Goal: Task Accomplishment & Management: Manage account settings

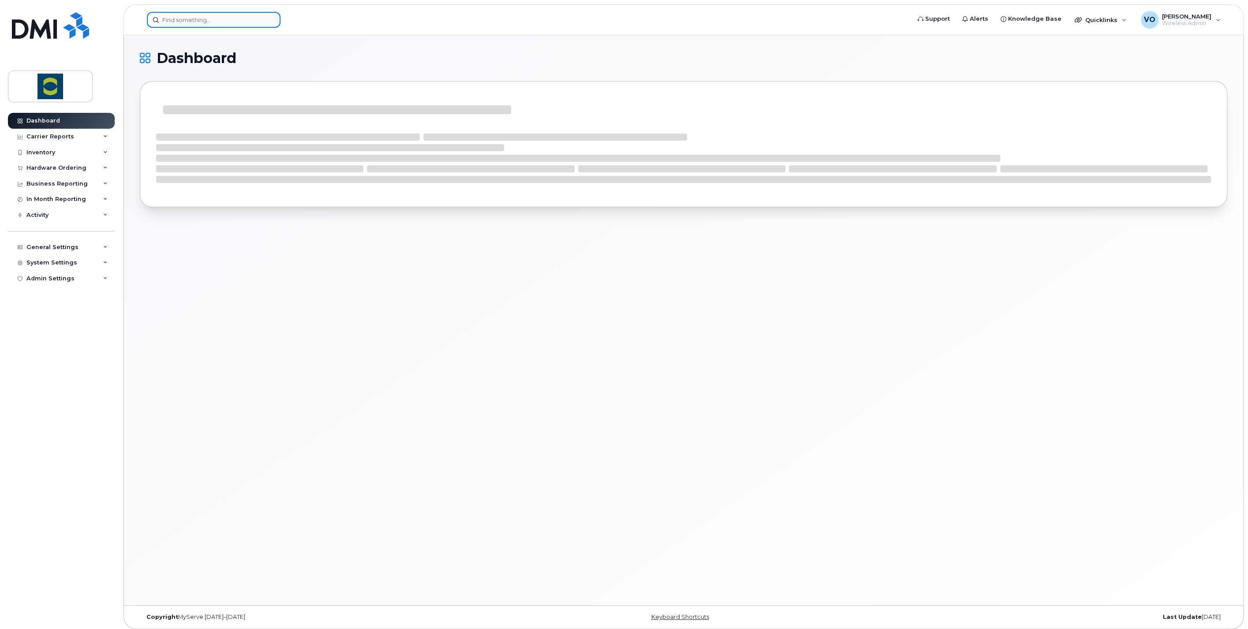
click at [194, 18] on input at bounding box center [214, 20] width 134 height 16
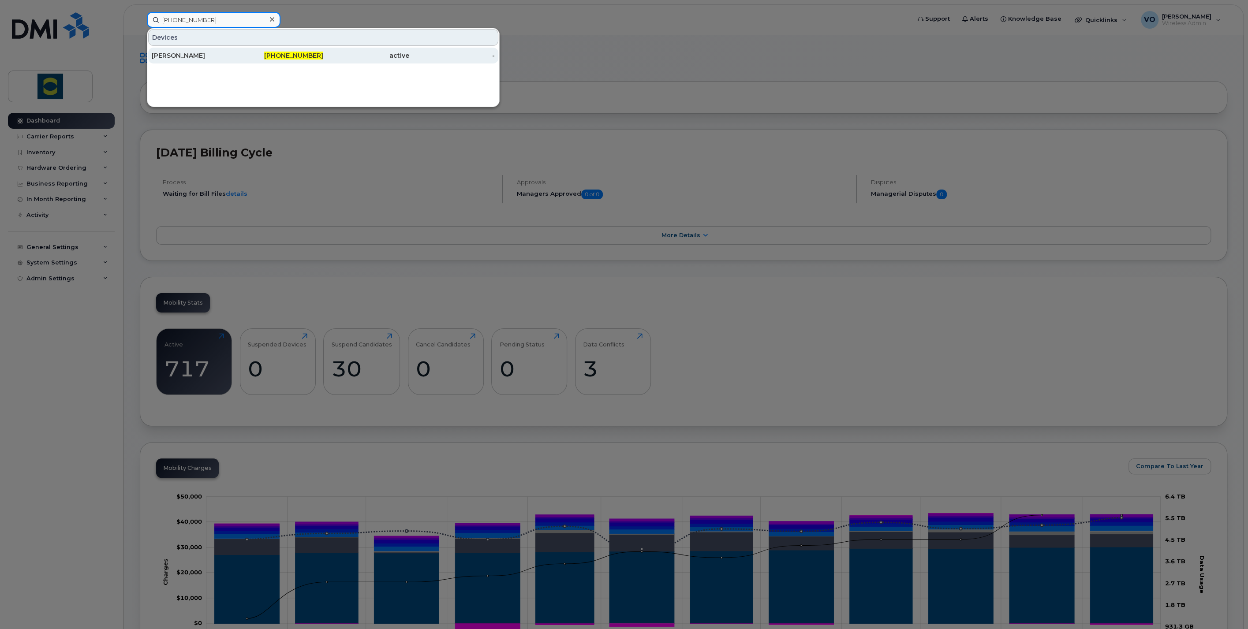
type input "226-261-3753"
click at [168, 61] on div "[PERSON_NAME]" at bounding box center [195, 56] width 86 height 16
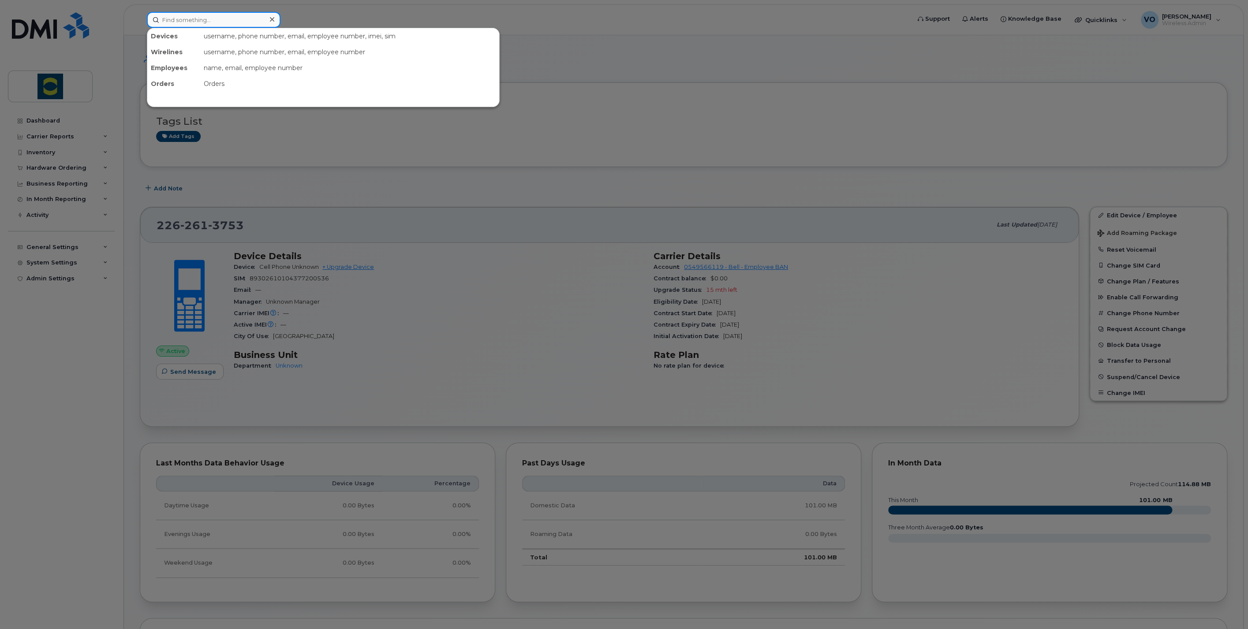
click at [182, 18] on input at bounding box center [214, 20] width 134 height 16
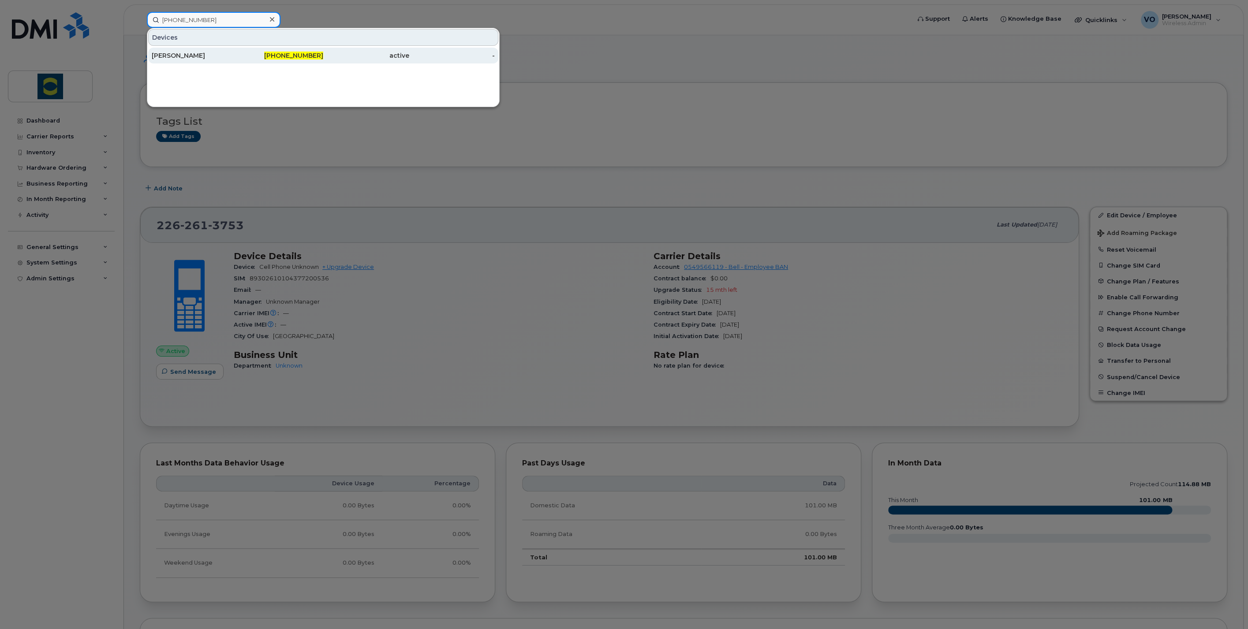
type input "[PHONE_NUMBER]"
click at [172, 54] on div "[PERSON_NAME]" at bounding box center [195, 55] width 86 height 9
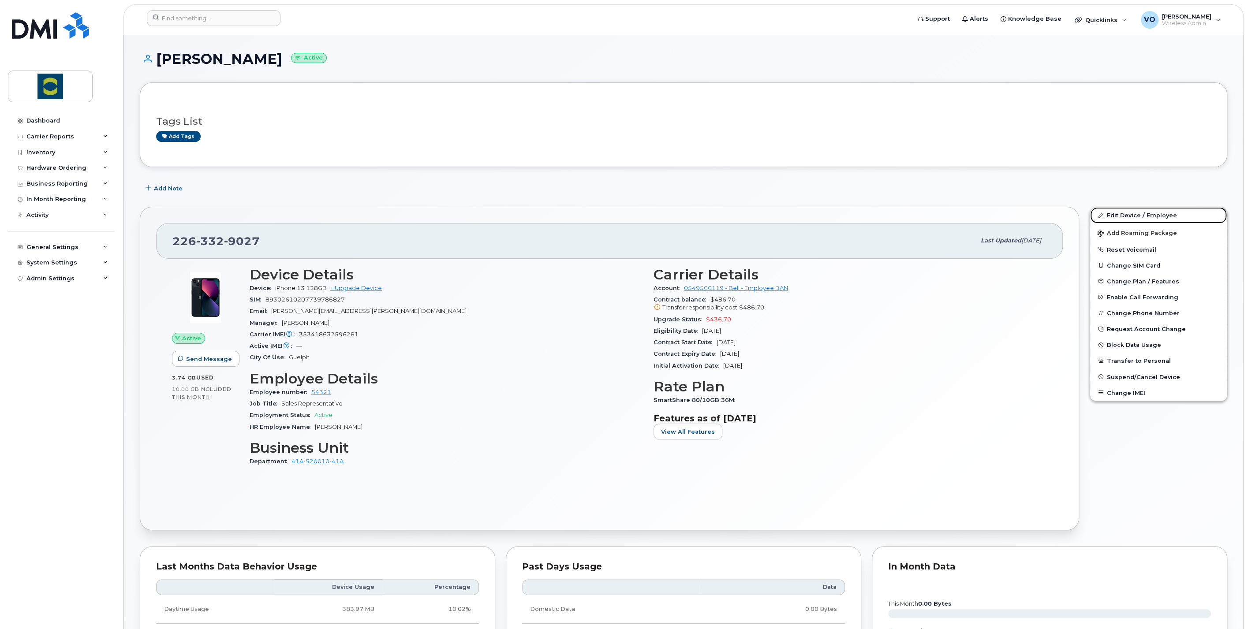
drag, startPoint x: 1124, startPoint y: 214, endPoint x: 899, endPoint y: 150, distance: 234.1
click at [1124, 214] on link "Edit Device / Employee" at bounding box center [1158, 215] width 137 height 16
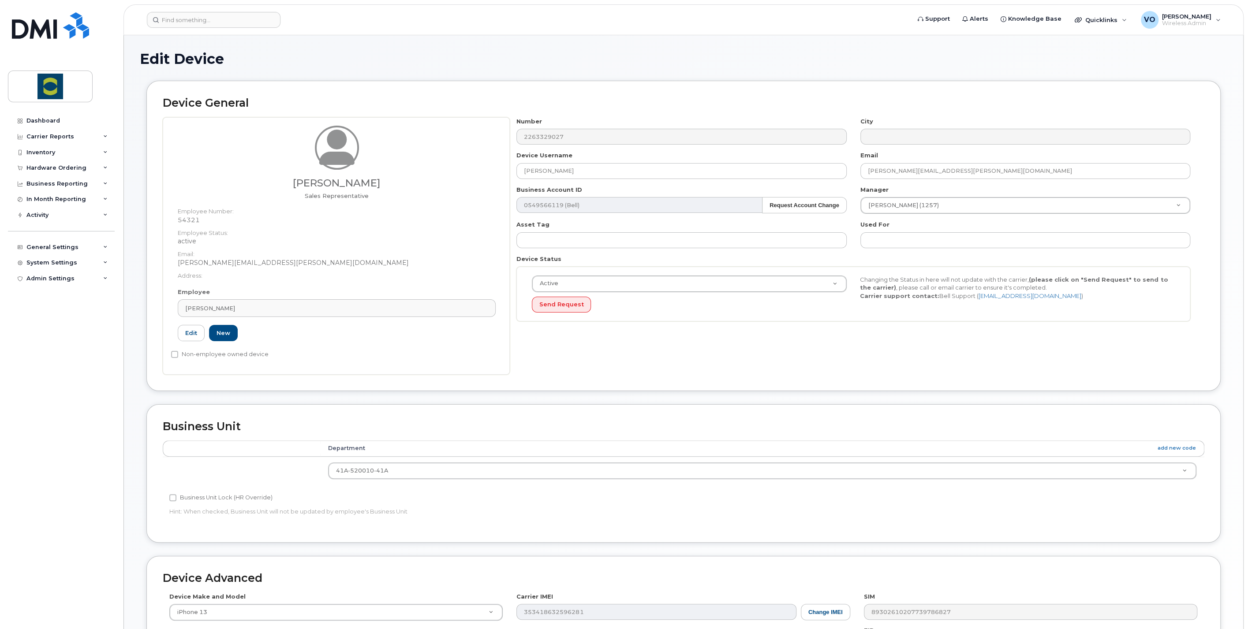
click at [187, 341] on div "Employee Calvin Voskamp Type first three symbols or more 54321 Edit New" at bounding box center [336, 318] width 331 height 61
click at [184, 331] on link "Edit" at bounding box center [191, 333] width 27 height 16
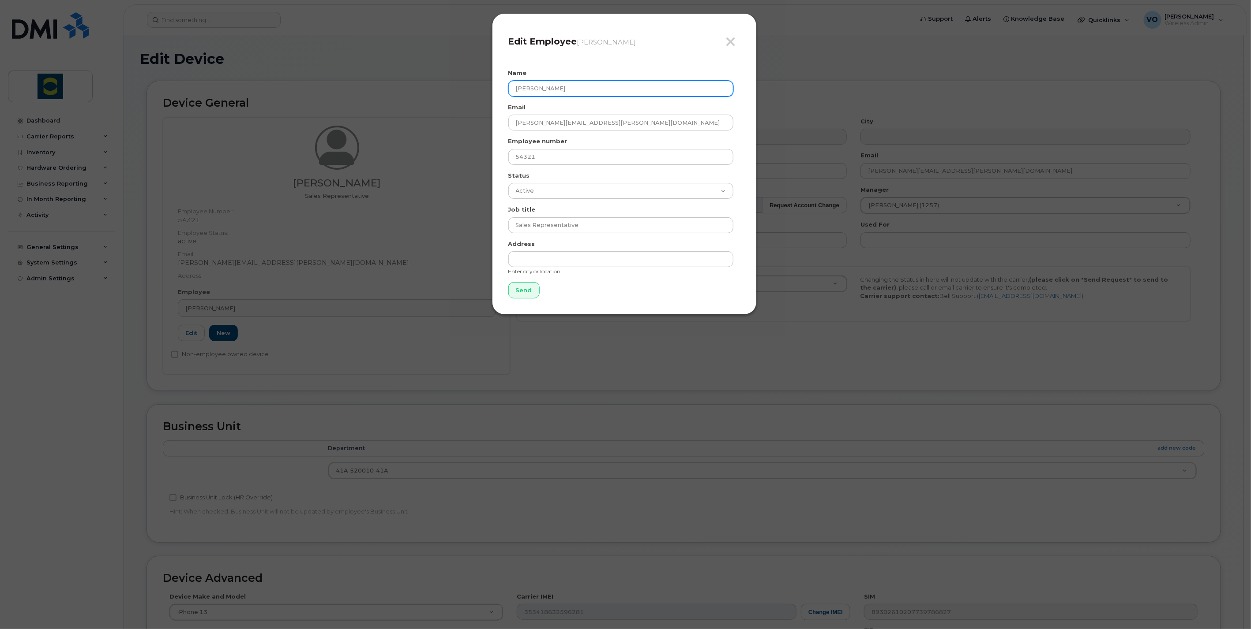
drag, startPoint x: 587, startPoint y: 90, endPoint x: 396, endPoint y: 76, distance: 191.6
click at [396, 75] on div "Close Edit Employee Calvin Voskamp Name Calvin Voskamp Email calvin.voskamp@tro…" at bounding box center [625, 314] width 1251 height 629
type input "Brad Matthews"
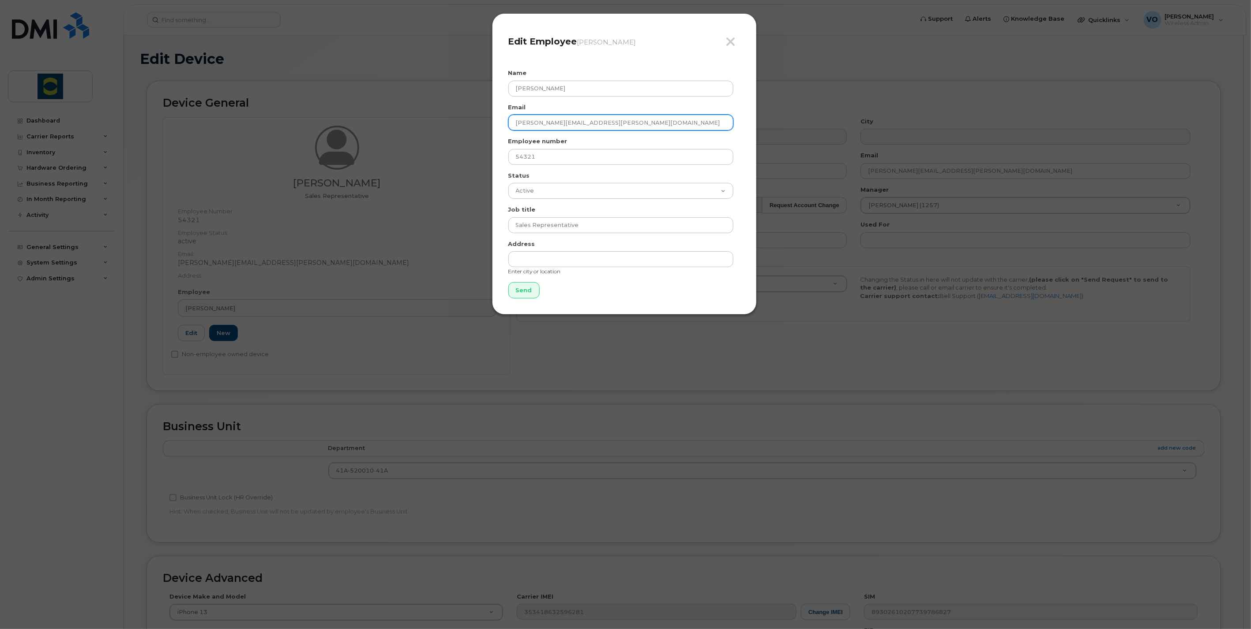
click at [638, 121] on input "calvin.voskamp@trouwnutrition.com" at bounding box center [620, 123] width 225 height 16
drag, startPoint x: 641, startPoint y: 121, endPoint x: 504, endPoint y: 127, distance: 137.3
click at [504, 127] on div "Close Edit Employee Calvin Voskamp Name Brad Matthews Email calvin.voskamp@trou…" at bounding box center [624, 164] width 265 height 302
paste input "brad.matthews"
type input "brad.matthews@trouwnutrition.com"
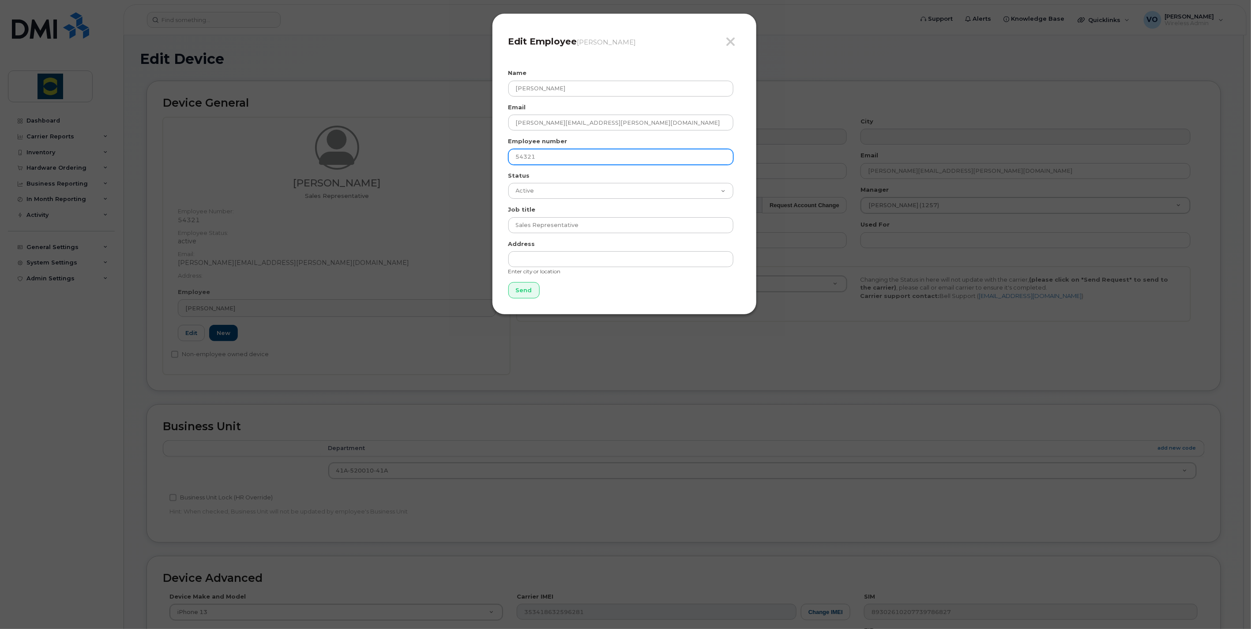
drag, startPoint x: 518, startPoint y: 157, endPoint x: 481, endPoint y: 157, distance: 36.6
click at [481, 157] on div "Close Edit Employee Calvin Voskamp Name Brad Matthews Email brad.matthews@trouw…" at bounding box center [625, 314] width 1251 height 629
paste input "8468"
type input "8468"
drag, startPoint x: 583, startPoint y: 224, endPoint x: 487, endPoint y: 217, distance: 96.8
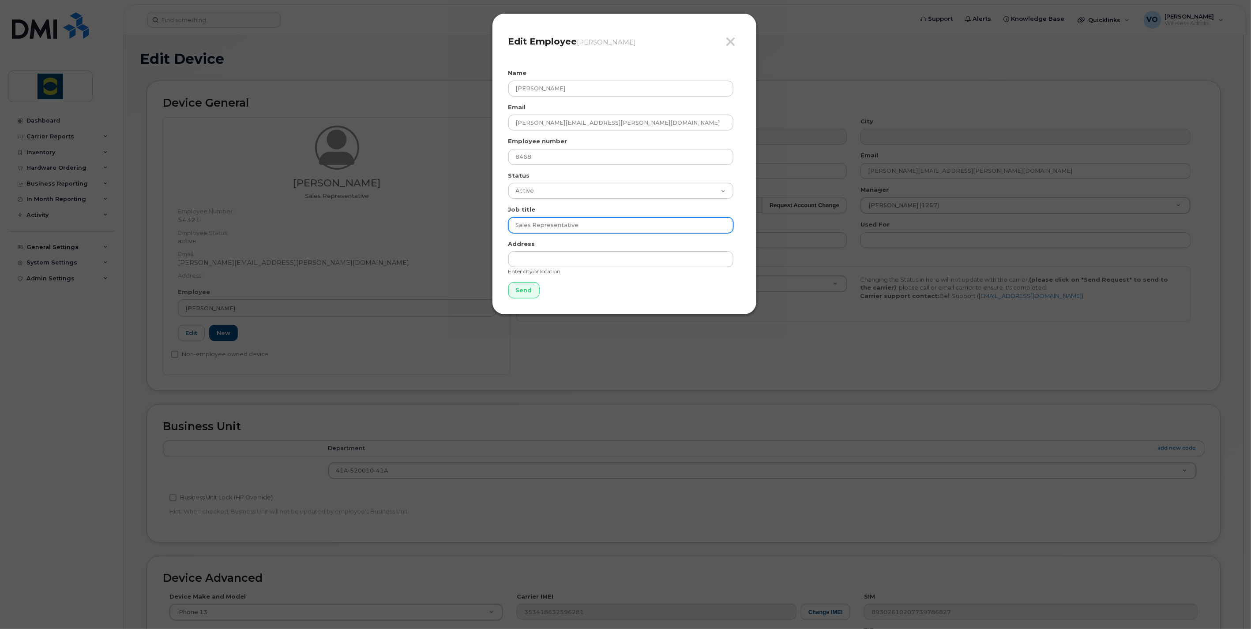
click at [487, 217] on div "Close Edit Employee Calvin Voskamp Name Brad Matthews Email brad.matthews@trouw…" at bounding box center [625, 314] width 1251 height 629
paste input "Dairy Nutrition Advisor"
type input "Dairy Nutrition Advisor"
click at [524, 292] on input "Send" at bounding box center [523, 290] width 31 height 16
type input "Send"
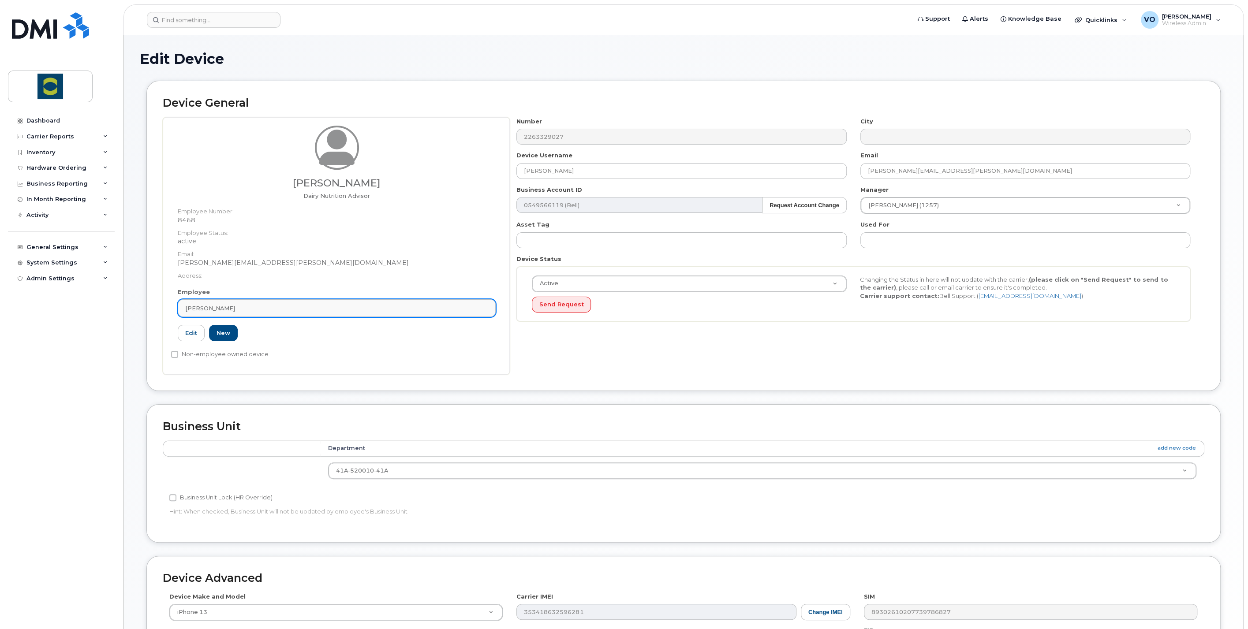
click at [474, 301] on link "[PERSON_NAME]" at bounding box center [337, 309] width 318 height 18
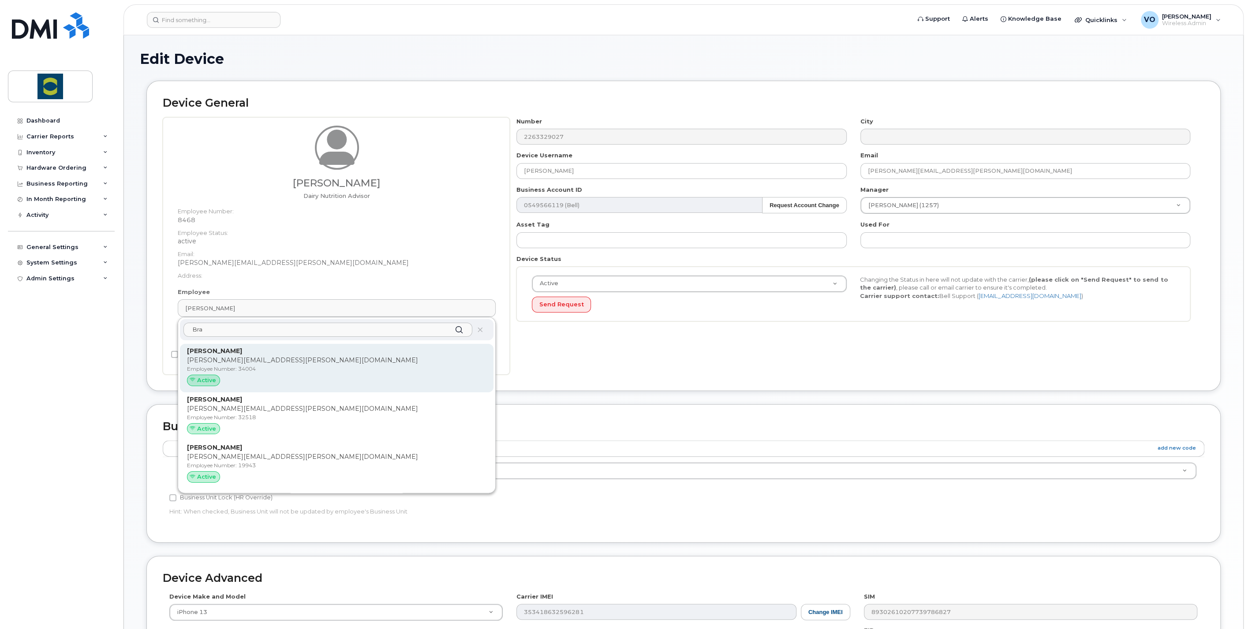
type input "brad.matthews@trouwnutrition.com"
click at [290, 374] on div "Brad Matthews brad.matthews@trouwnutrition.com Employee Number: 8468 Active" at bounding box center [337, 368] width 300 height 43
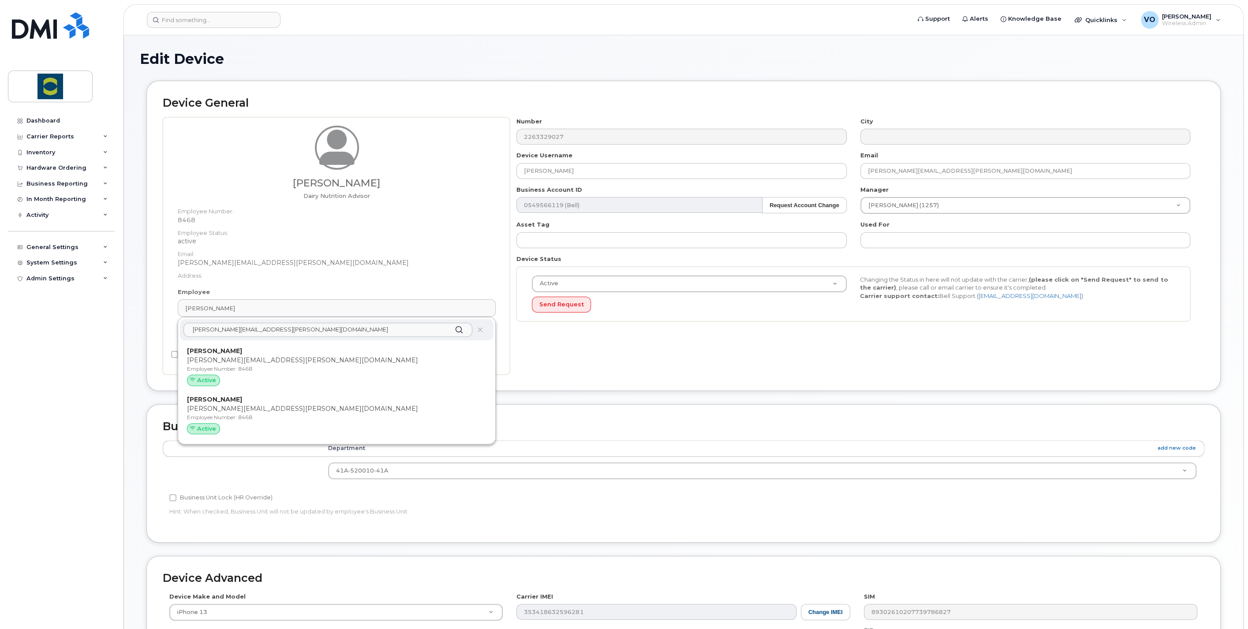
type input "8468"
type input "Brad Matthews"
type input "brad.matthews@trouwnutrition.com"
type input "24380152"
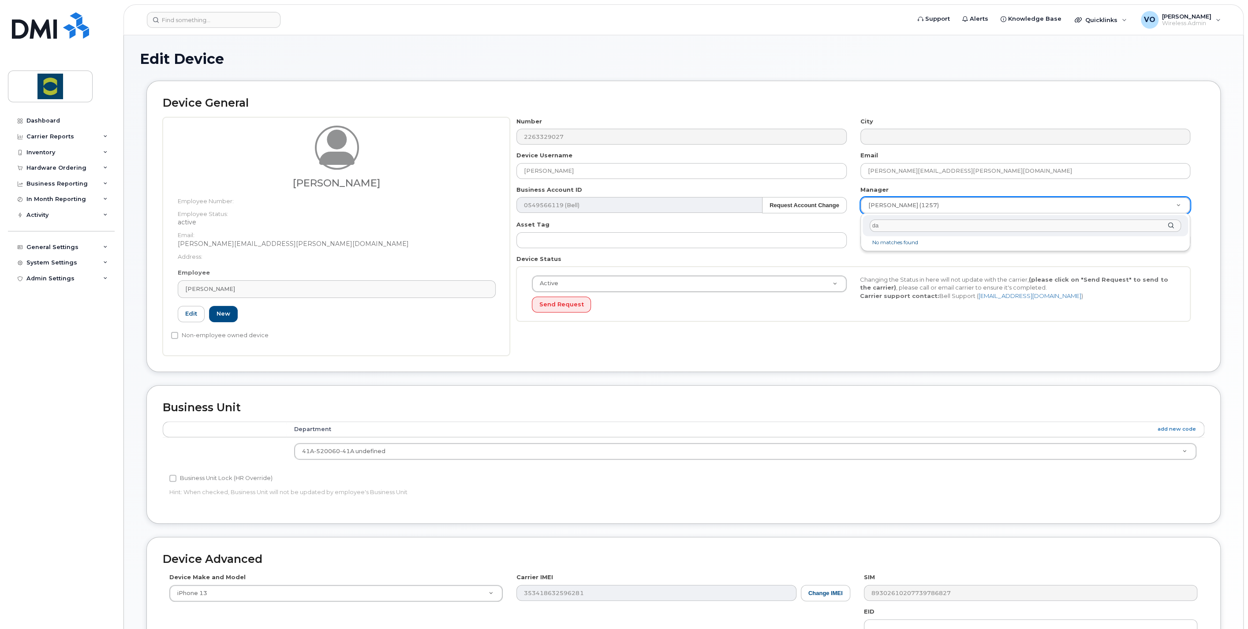
type input "d"
type input "t"
type input "m"
type input "dar"
type input "d"
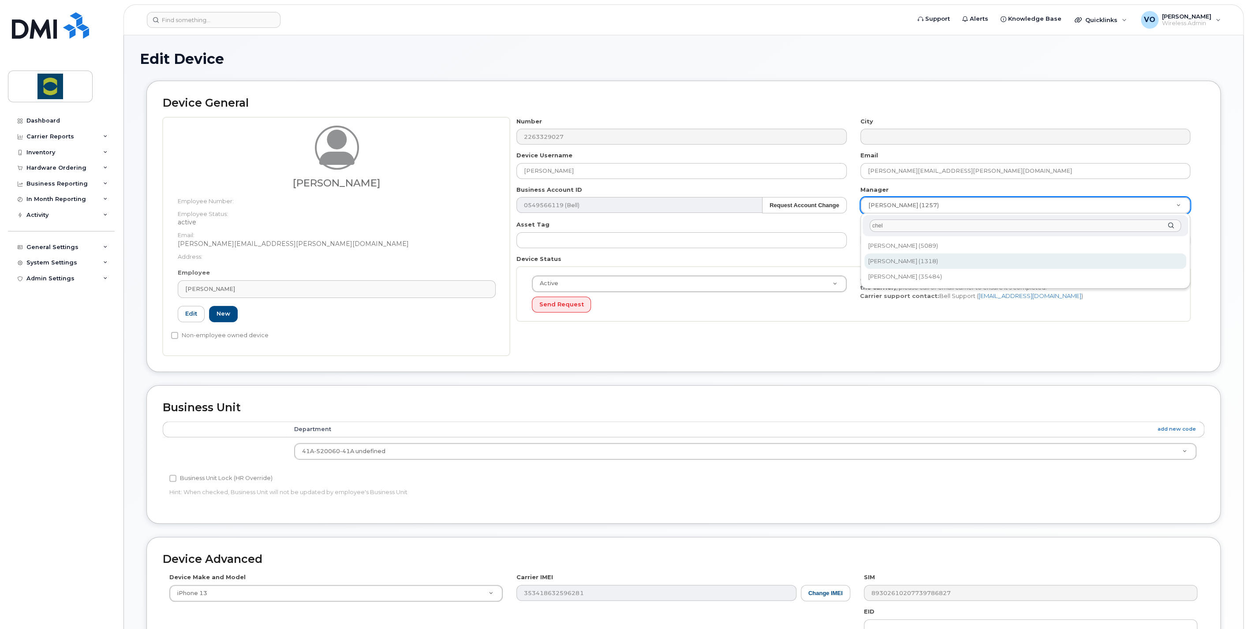
type input "chel"
type input "1985060"
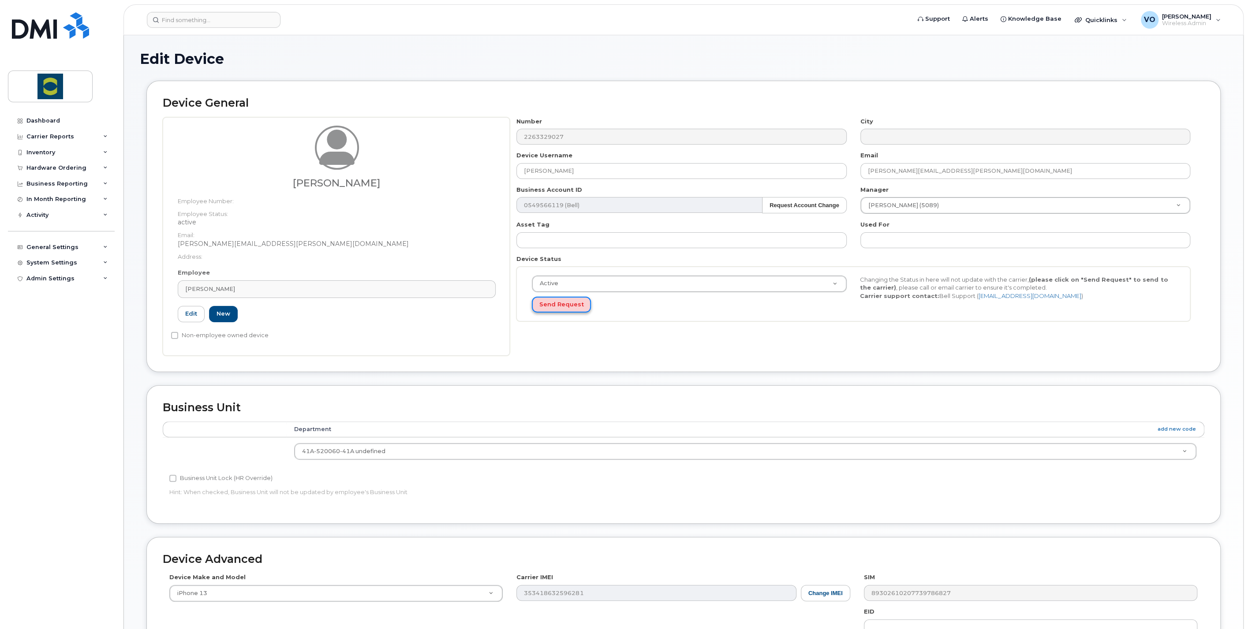
click at [571, 309] on button "Send Request" at bounding box center [561, 305] width 59 height 16
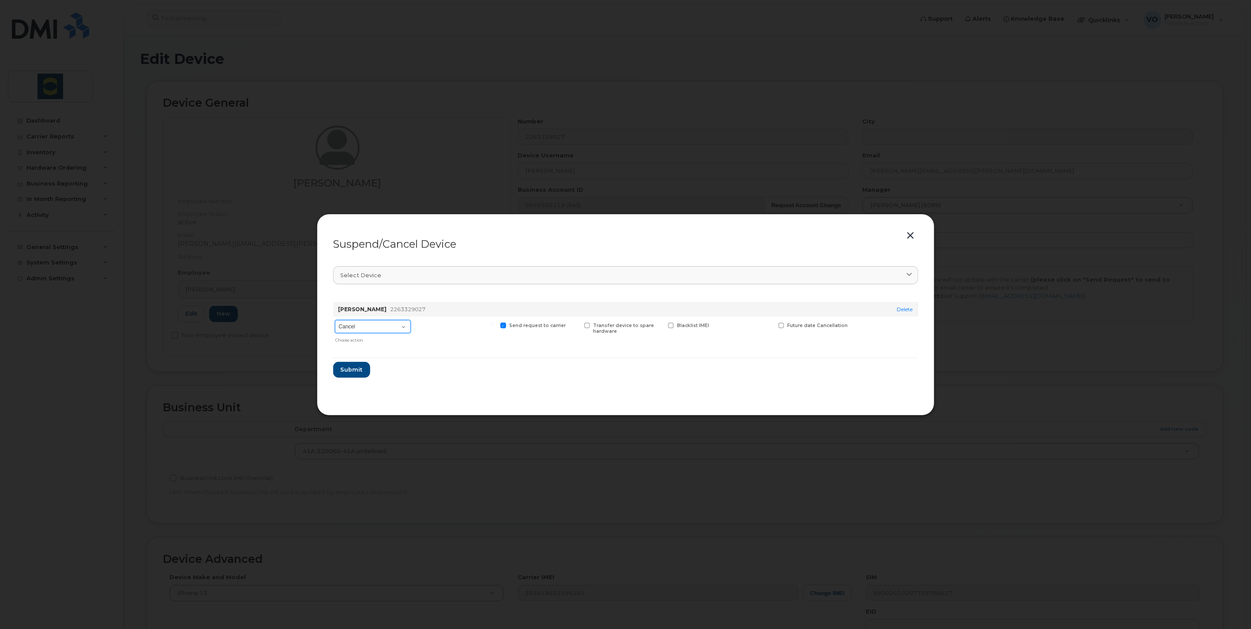
click at [401, 326] on select "Cancel Suspend - Extend Suspension Suspend - Reduced Rate Suspend - Full Rate S…" at bounding box center [373, 326] width 76 height 13
click at [914, 236] on button "button" at bounding box center [910, 236] width 13 height 12
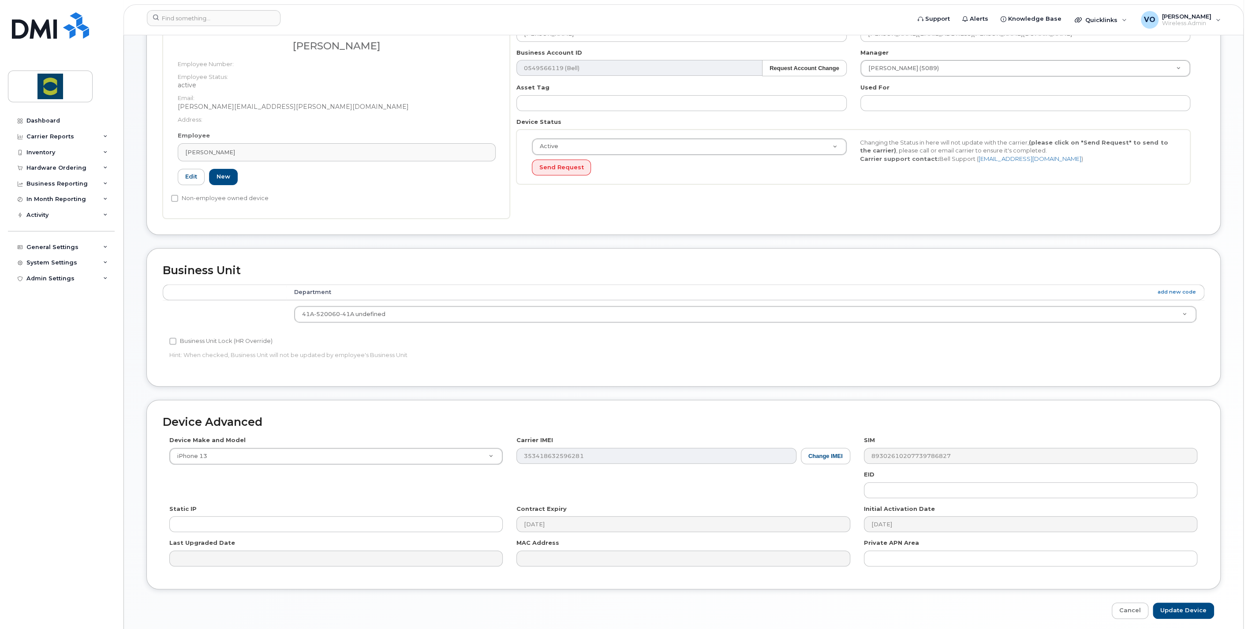
scroll to position [169, 0]
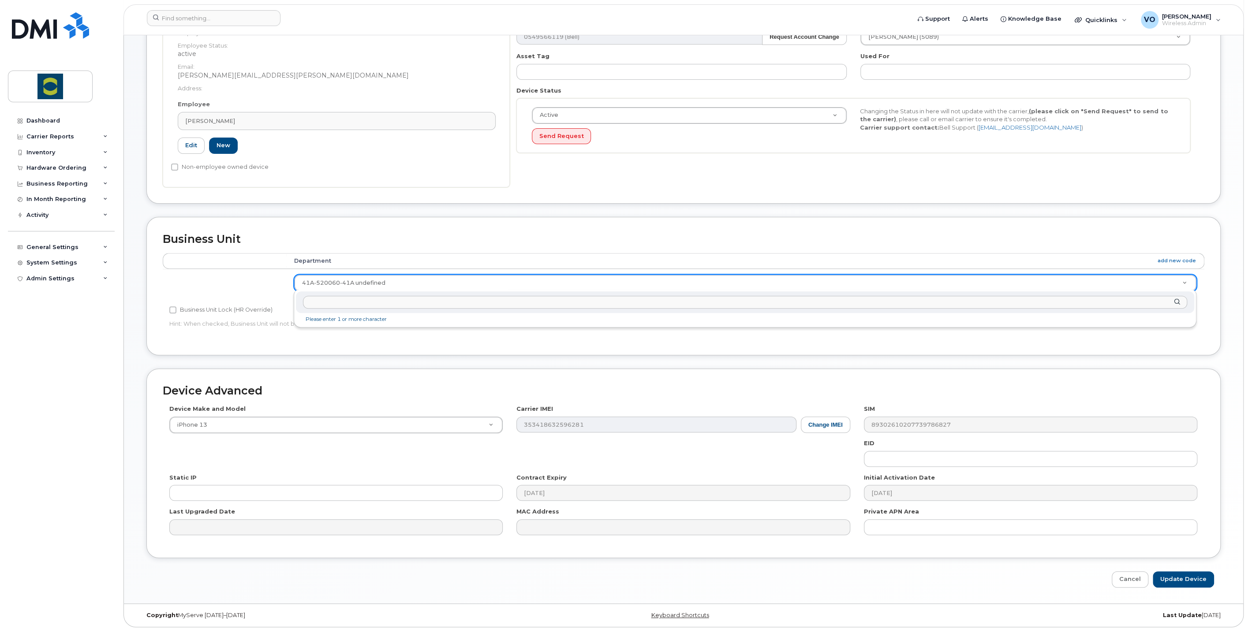
type input "41A-520060-41A"
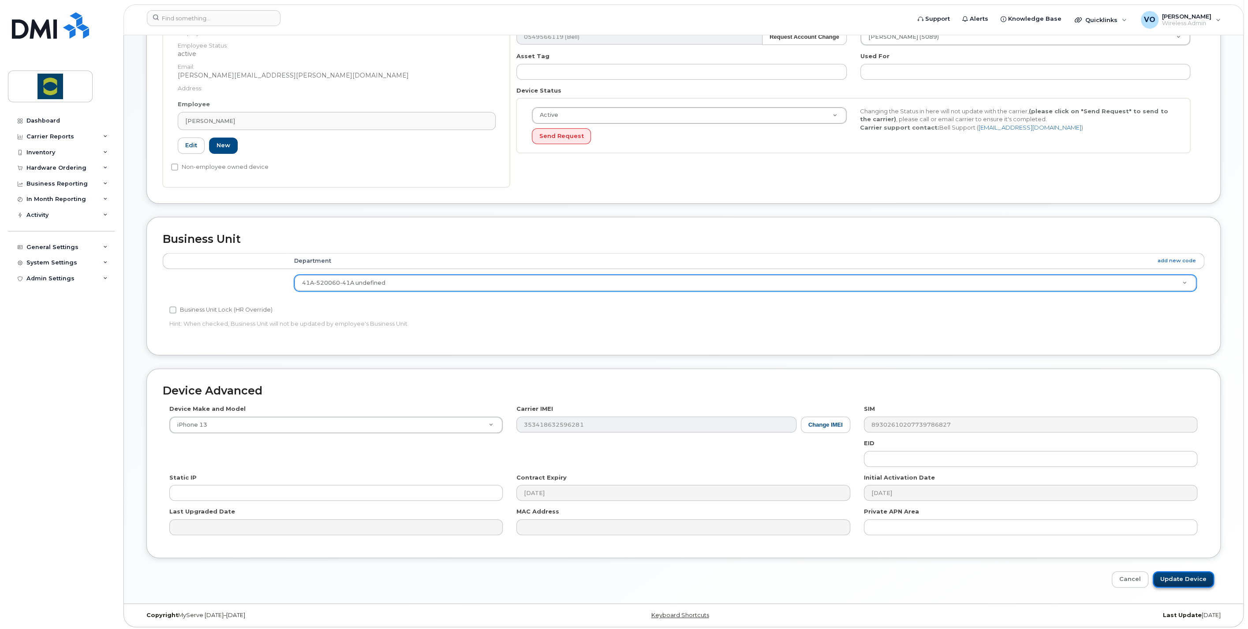
click at [1176, 581] on input "Update Device" at bounding box center [1183, 580] width 61 height 16
type input "Saving..."
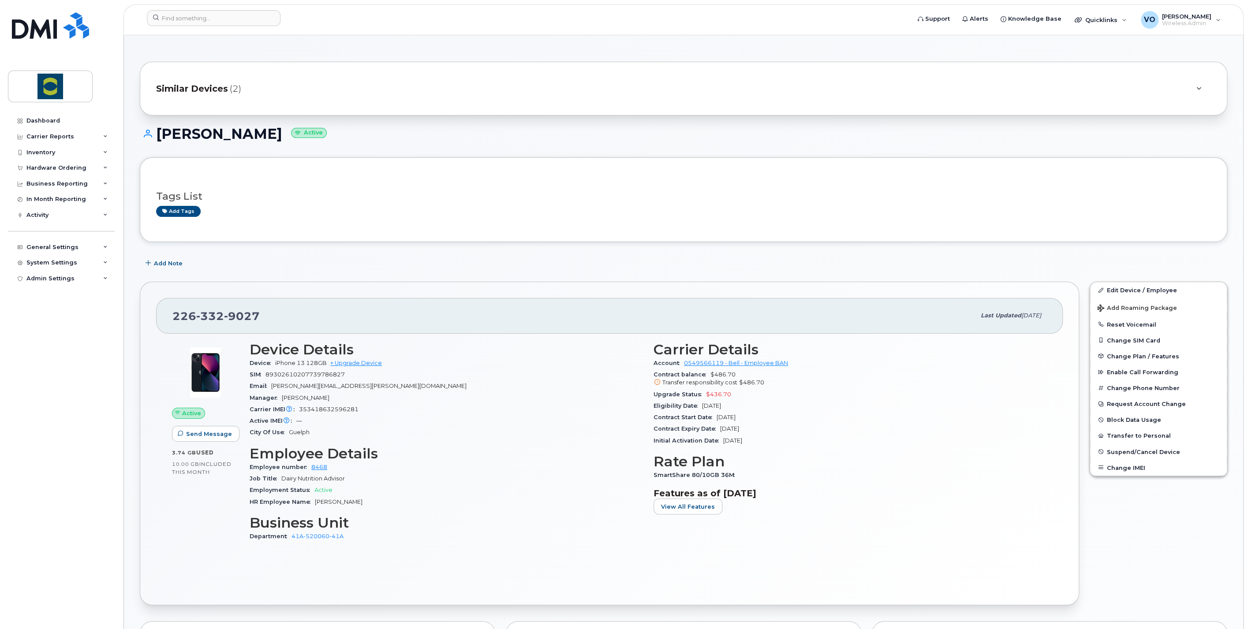
click at [240, 88] on div "Similar Devices (2)" at bounding box center [671, 88] width 1030 height 21
